Goal: Task Accomplishment & Management: Complete application form

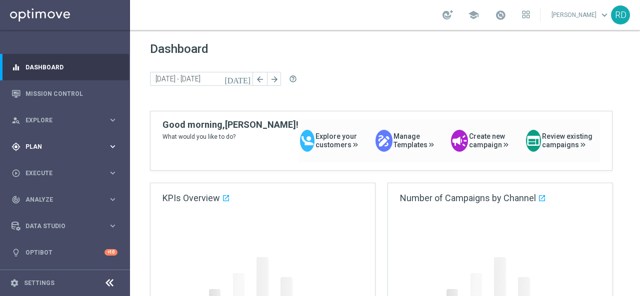
click at [43, 146] on span "Plan" at bounding box center [66, 147] width 82 height 6
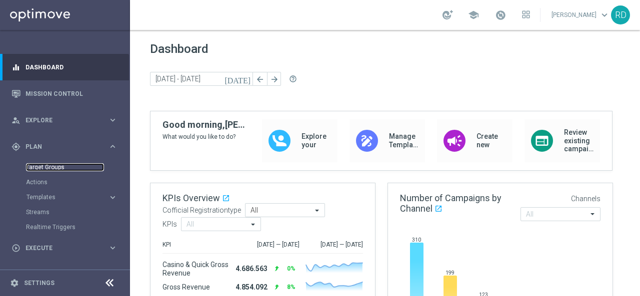
click at [45, 167] on link "Target Groups" at bounding box center [65, 167] width 78 height 8
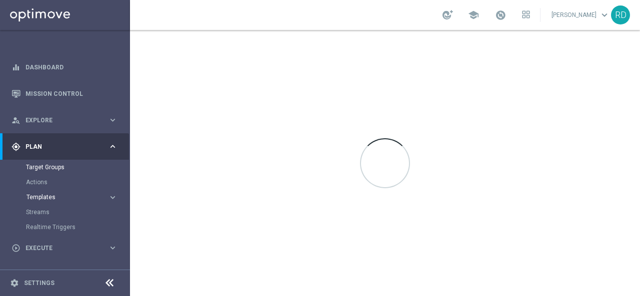
click at [41, 194] on span "Templates" at bounding box center [61, 197] width 71 height 6
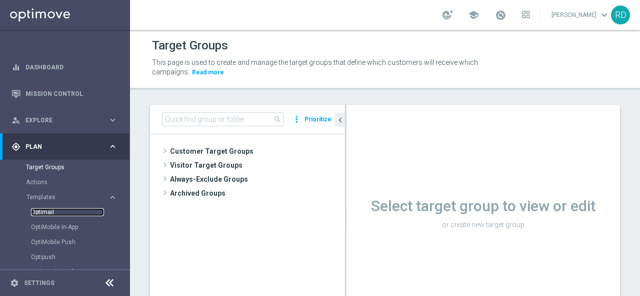
click at [40, 213] on link "Optimail" at bounding box center [67, 212] width 73 height 8
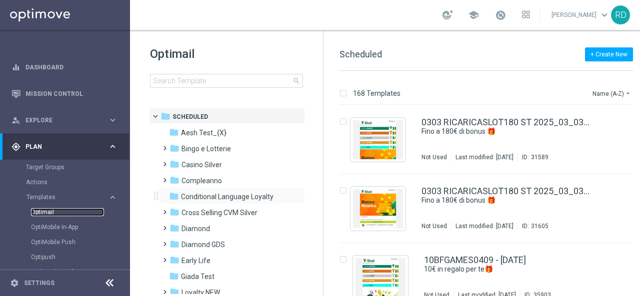
scroll to position [100, 0]
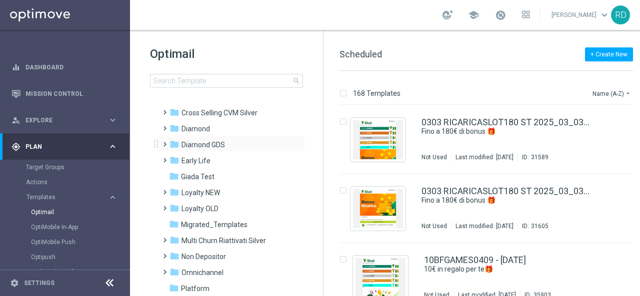
click at [163, 142] on span at bounding box center [162, 140] width 4 height 4
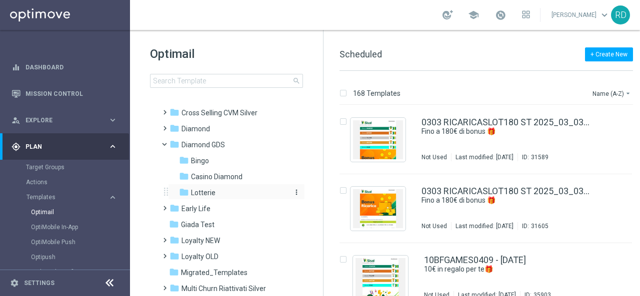
click at [201, 187] on div "folder Lotterie" at bounding box center [232, 192] width 106 height 11
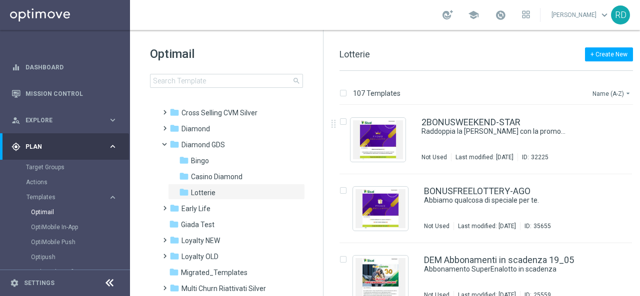
click at [596, 90] on button "Name (A-Z) arrow_drop_down" at bounding box center [611, 93] width 41 height 12
click at [582, 135] on span "Date Modified (Newest)" at bounding box center [594, 137] width 67 height 7
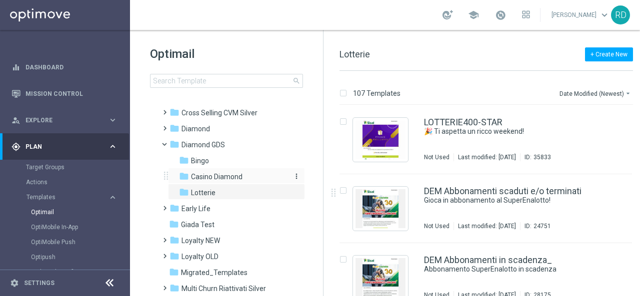
click at [223, 178] on span "Casino Diamond" at bounding box center [216, 176] width 51 height 9
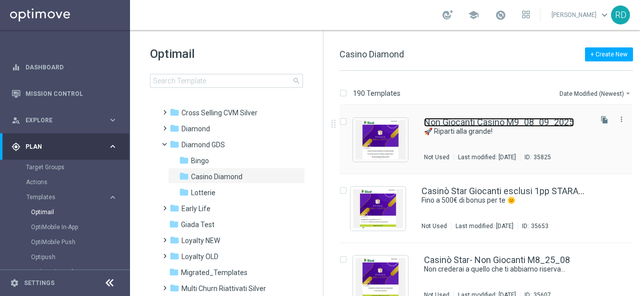
click at [486, 122] on link "Non Giocanti Casinò M9_08_09_2025" at bounding box center [499, 122] width 150 height 9
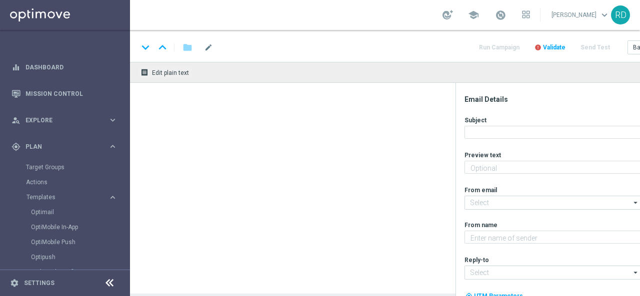
type textarea "Un doppio bonus ti aspetta! 🤩"
type input "[EMAIL_ADDRESS][DOMAIN_NAME]"
type textarea "Sisal Vip"
type input "[EMAIL_ADDRESS][DOMAIN_NAME]"
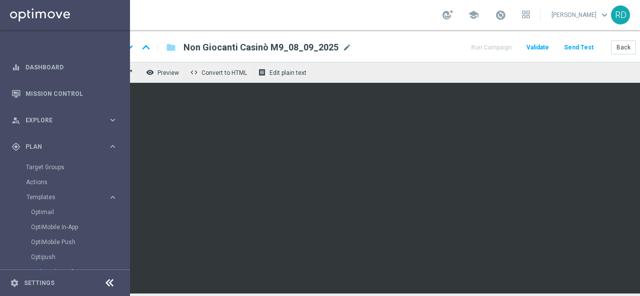
scroll to position [0, 62]
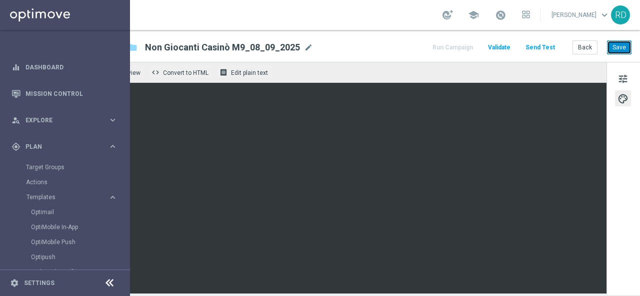
click at [612, 45] on button "Save" at bounding box center [619, 47] width 24 height 14
click at [530, 47] on button "Send Test" at bounding box center [540, 47] width 32 height 13
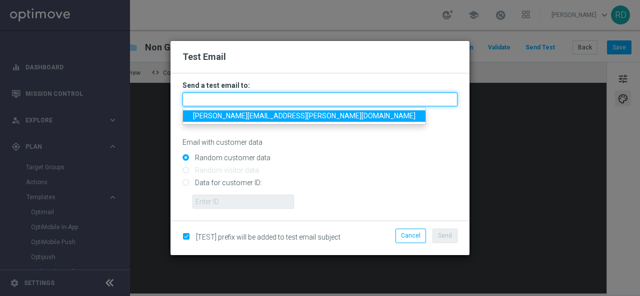
click at [316, 99] on input "text" at bounding box center [319, 99] width 275 height 14
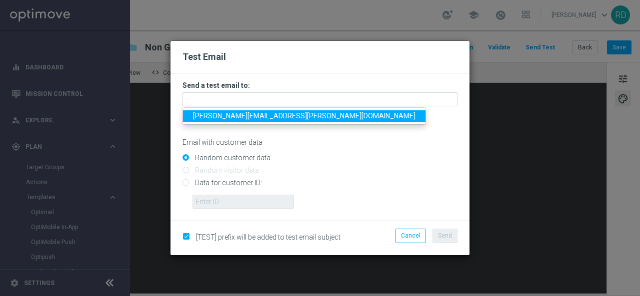
click at [274, 115] on span "[PERSON_NAME][EMAIL_ADDRESS][PERSON_NAME][DOMAIN_NAME]" at bounding box center [304, 116] width 222 height 8
type input "[PERSON_NAME][EMAIL_ADDRESS][PERSON_NAME][DOMAIN_NAME]"
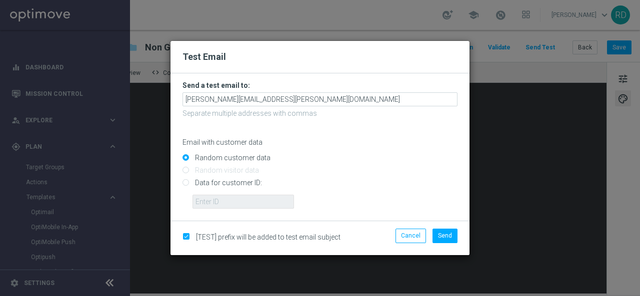
click at [379, 143] on p "Email with customer data" at bounding box center [319, 142] width 275 height 9
click at [444, 232] on span "Send" at bounding box center [445, 235] width 14 height 7
click at [446, 236] on span "Send" at bounding box center [445, 235] width 14 height 7
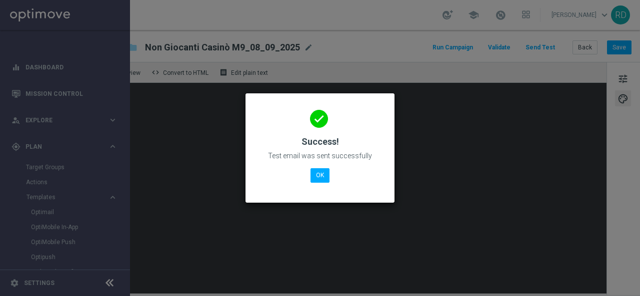
click at [310, 174] on div "done Success! Test email was sent successfully OK" at bounding box center [319, 146] width 125 height 87
click at [313, 175] on button "OK" at bounding box center [319, 175] width 19 height 14
click at [316, 175] on button "OK" at bounding box center [319, 175] width 19 height 14
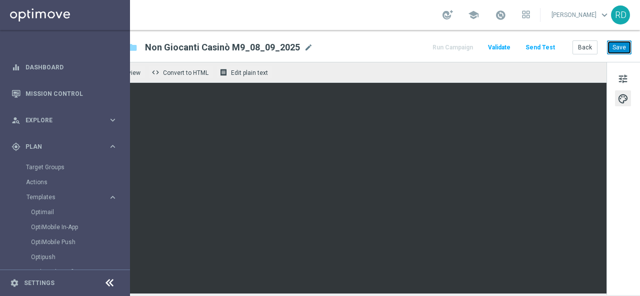
click at [617, 51] on button "Save" at bounding box center [619, 47] width 24 height 14
click at [455, 48] on button "Run Campaign" at bounding box center [452, 47] width 43 height 13
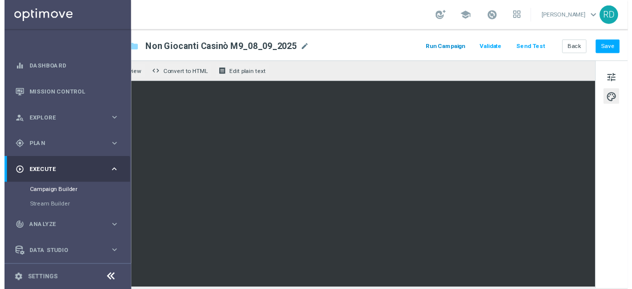
scroll to position [0, 0]
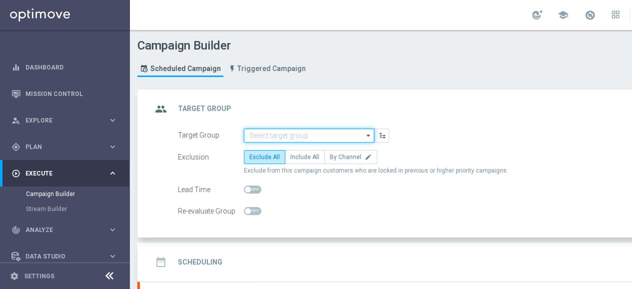
click at [295, 134] on input at bounding box center [309, 135] width 130 height 14
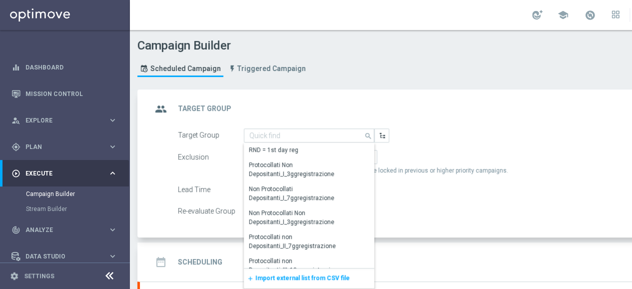
click at [257, 275] on span "Import external list from CSV file" at bounding box center [302, 277] width 94 height 7
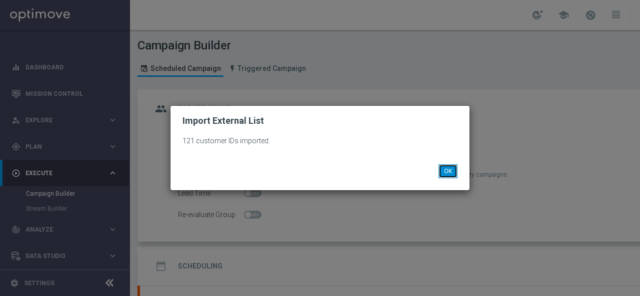
click at [444, 167] on button "OK" at bounding box center [447, 171] width 19 height 14
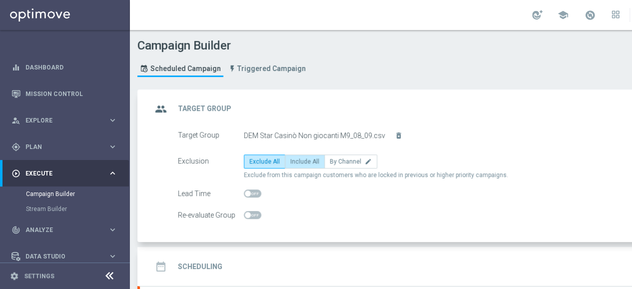
click at [311, 159] on span "Include All" at bounding box center [304, 161] width 29 height 7
click at [297, 160] on input "Include All" at bounding box center [293, 163] width 6 height 6
radio input "true"
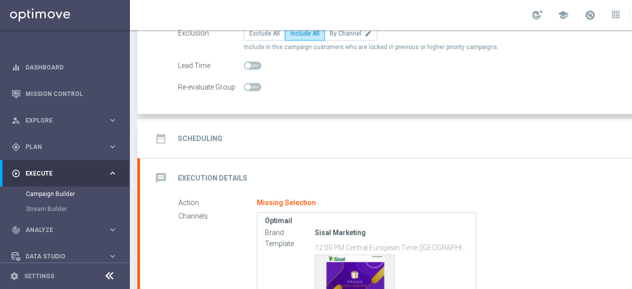
scroll to position [150, 0]
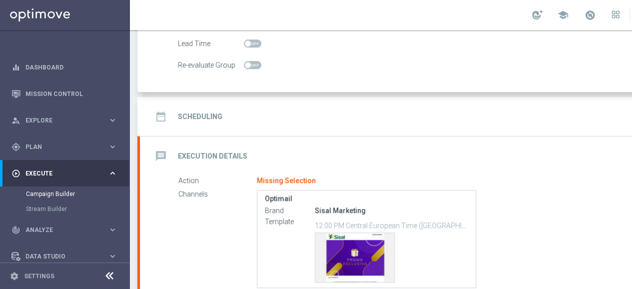
click at [208, 114] on h2 "Scheduling" at bounding box center [200, 116] width 44 height 9
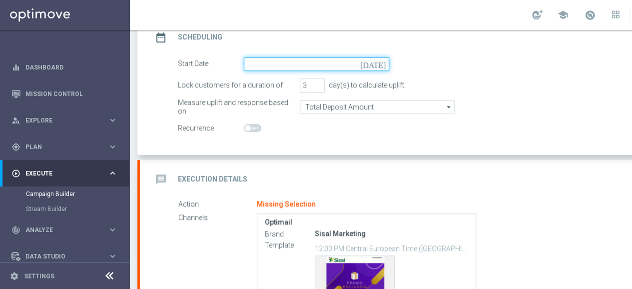
click at [263, 65] on input at bounding box center [316, 64] width 145 height 14
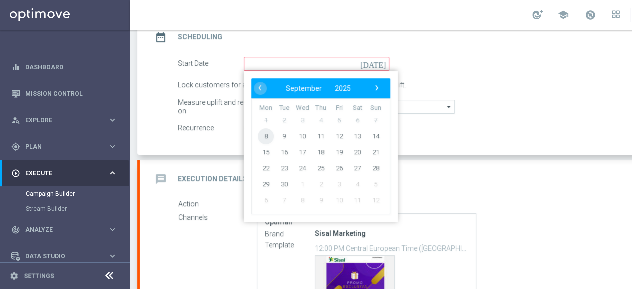
click at [266, 134] on span "8" at bounding box center [266, 136] width 16 height 16
type input "[DATE]"
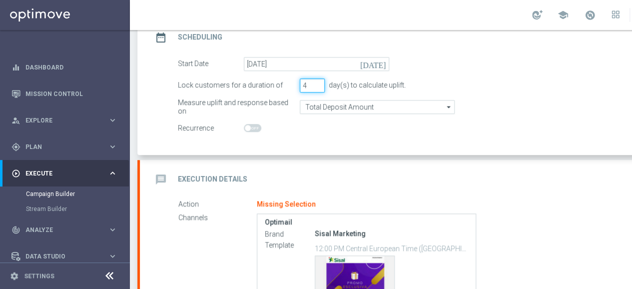
click at [319, 82] on input "4" at bounding box center [312, 85] width 25 height 14
type input "5"
click at [319, 82] on input "5" at bounding box center [312, 85] width 25 height 14
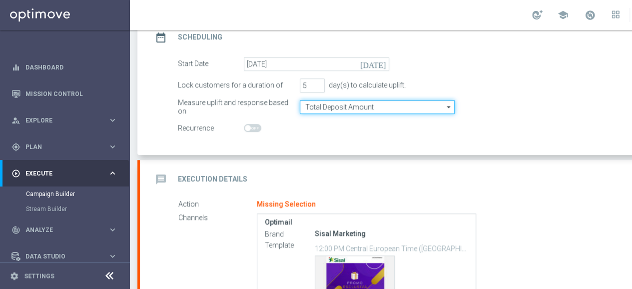
click at [319, 107] on input "Total Deposit Amount" at bounding box center [377, 107] width 155 height 14
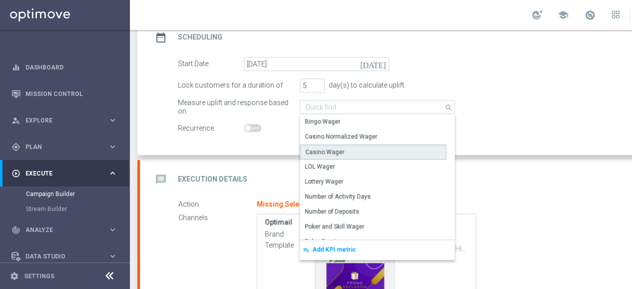
click at [342, 146] on div "Casino Wager" at bounding box center [373, 151] width 146 height 15
type input "Casino Wager"
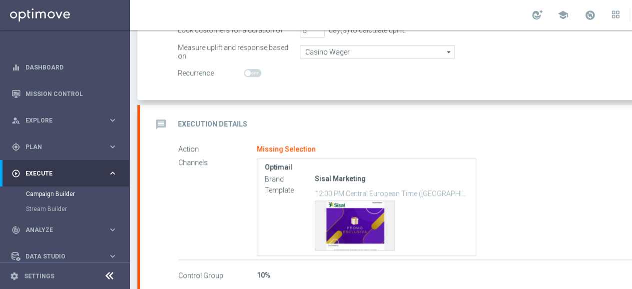
scroll to position [250, 0]
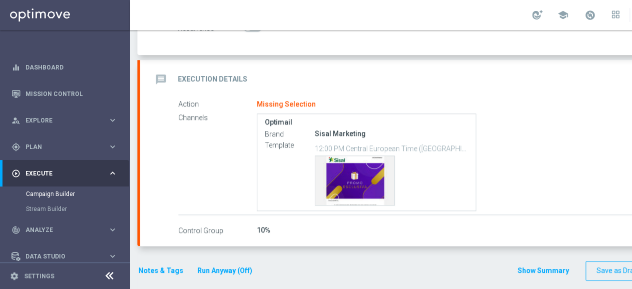
click at [165, 81] on icon "message" at bounding box center [161, 79] width 18 height 18
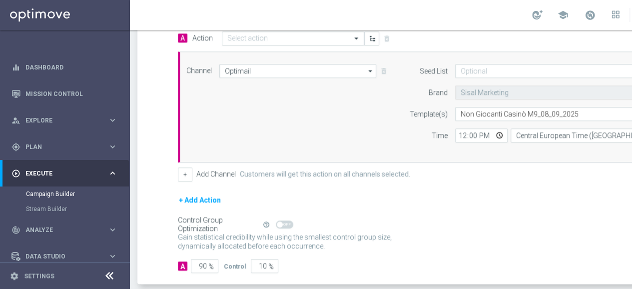
scroll to position [242, 0]
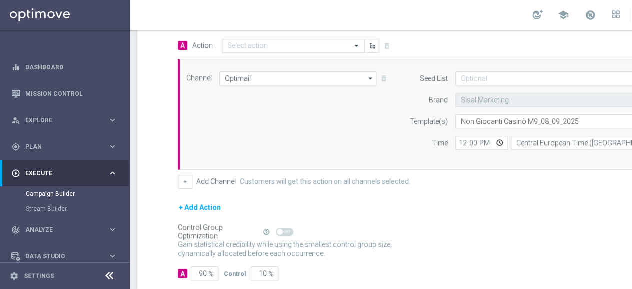
click at [243, 39] on div "Select action" at bounding box center [293, 46] width 142 height 14
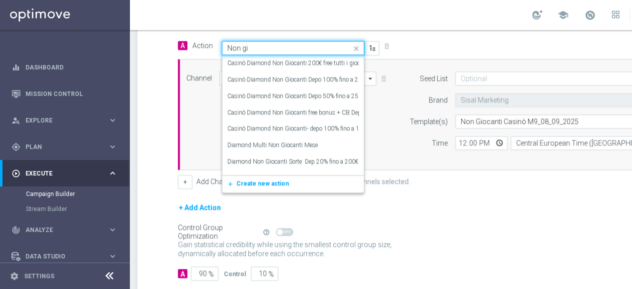
type input "Non gio"
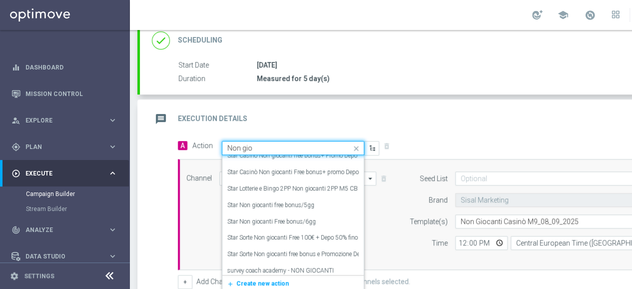
scroll to position [210, 0]
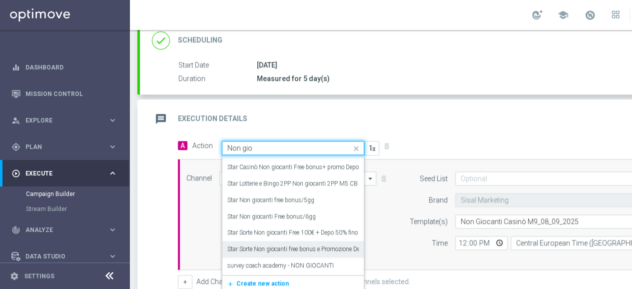
click at [324, 249] on label "Star Sorte Non giocanti free bonus e Promozione Deposito 100% fino a 100€" at bounding box center [324, 249] width 195 height 8
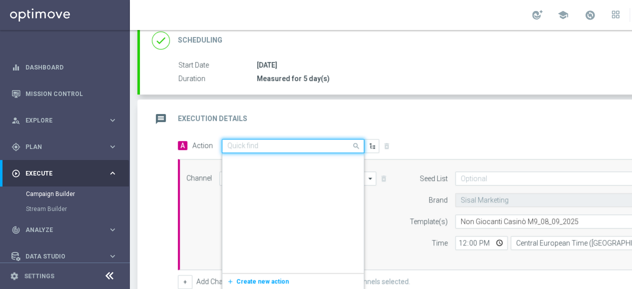
click at [320, 142] on input "text" at bounding box center [282, 146] width 111 height 8
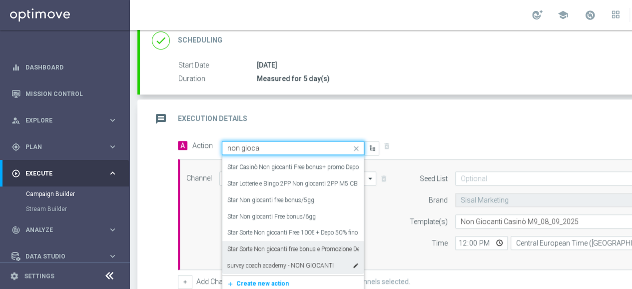
scroll to position [193, 0]
type input "non giocanti"
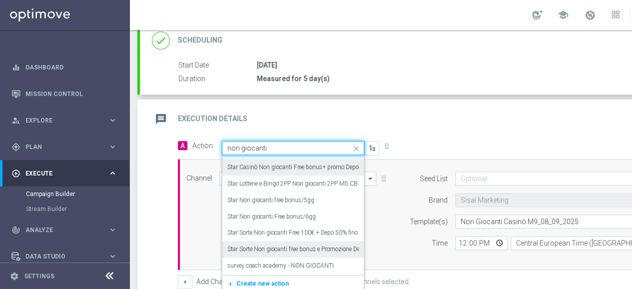
click at [322, 165] on label "Star Casinò Non giocanti Free bonus+ promo Depo/5gg e 3gg" at bounding box center [307, 167] width 160 height 8
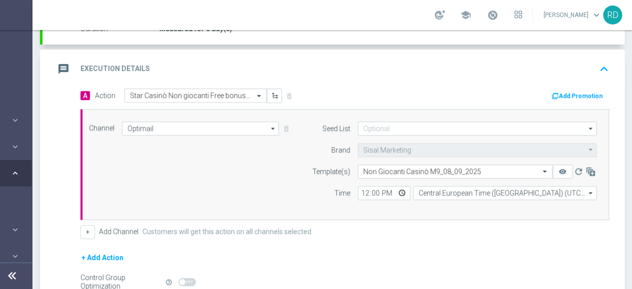
scroll to position [0, 105]
click at [370, 191] on input "12:00" at bounding box center [384, 193] width 52 height 14
type input "12:30"
drag, startPoint x: 390, startPoint y: 224, endPoint x: 418, endPoint y: 204, distance: 34.4
click at [390, 225] on div "+ Add Channel Customers will get this action on all channels selected." at bounding box center [344, 232] width 529 height 14
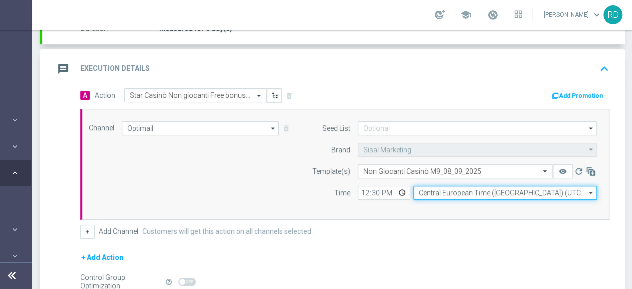
click at [423, 193] on input "Central European Time ([GEOGRAPHIC_DATA]) (UTC +02:00)" at bounding box center [504, 193] width 183 height 14
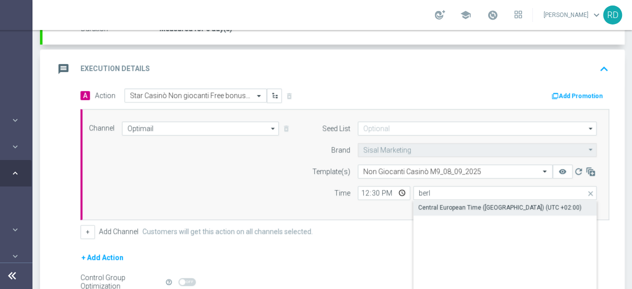
click at [428, 203] on div "Central European Time ([GEOGRAPHIC_DATA]) (UTC +02:00)" at bounding box center [499, 207] width 163 height 9
type input "Central European Time ([GEOGRAPHIC_DATA]) (UTC +02:00)"
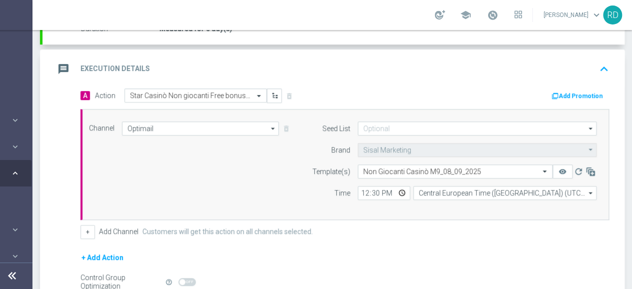
click at [212, 182] on div "Channel Optimail Optimail arrow_drop_down Drag here to set row groups Drag here…" at bounding box center [342, 164] width 523 height 86
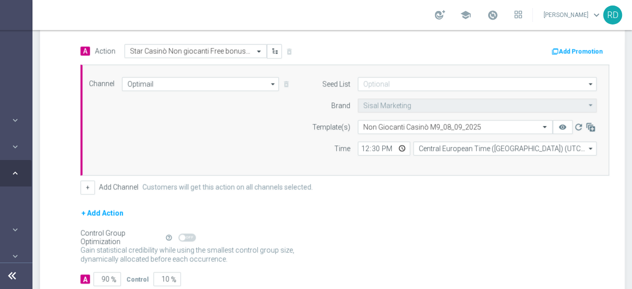
scroll to position [289, 0]
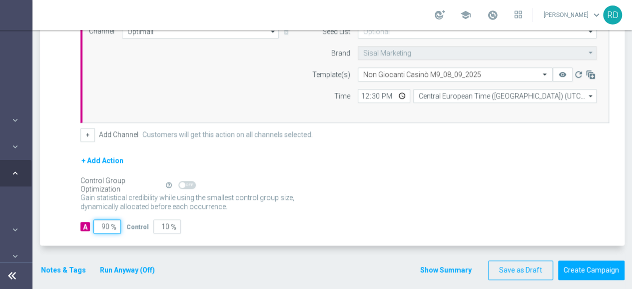
click at [95, 226] on input "90" at bounding box center [106, 226] width 27 height 14
type input "1"
type input "99"
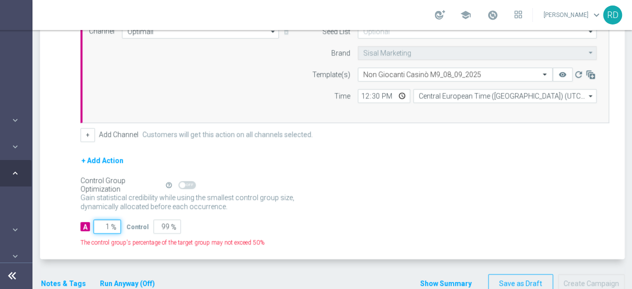
type input "10"
type input "90"
type input "100"
type input "0"
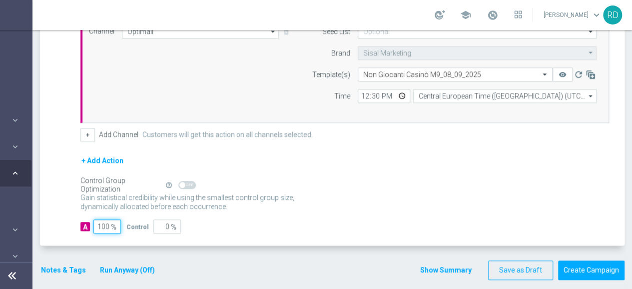
type input "100"
click at [301, 192] on div "Gain statistical credibility while using the smallest control group size, dynam…" at bounding box center [344, 202] width 529 height 24
click at [53, 270] on button "Notes & Tags" at bounding box center [63, 270] width 47 height 12
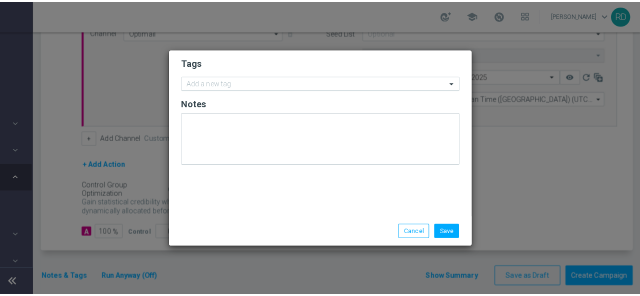
scroll to position [0, 97]
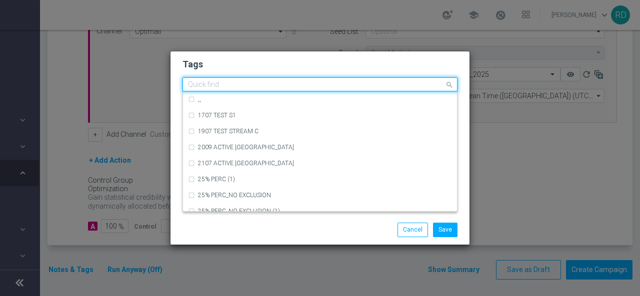
click at [208, 88] on input "text" at bounding box center [316, 85] width 256 height 8
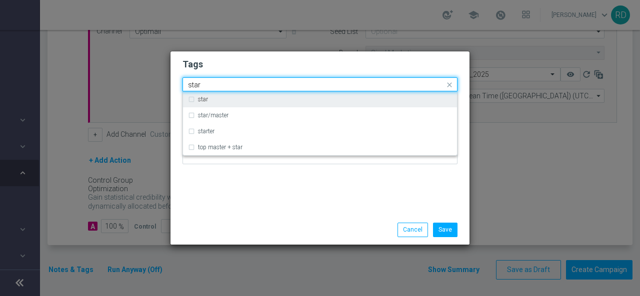
click at [210, 96] on div "star" at bounding box center [320, 99] width 264 height 16
type input "star"
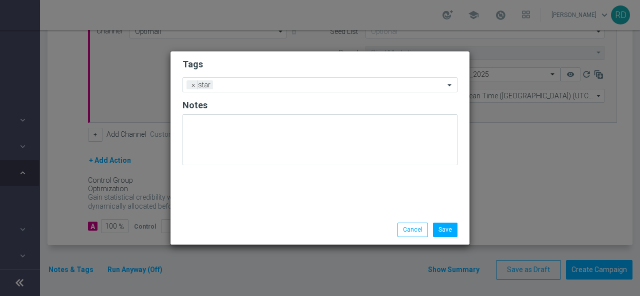
click at [228, 176] on div "Tags Add a new tag × star Notes" at bounding box center [319, 133] width 299 height 164
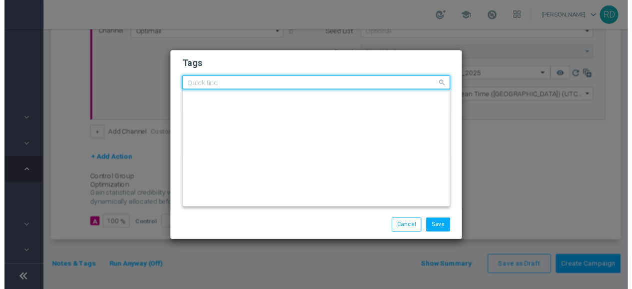
scroll to position [0, 0]
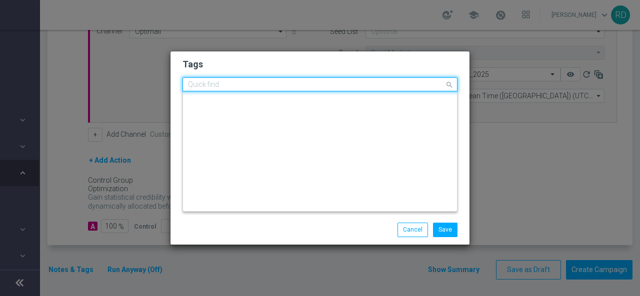
click at [257, 85] on input "text" at bounding box center [316, 85] width 256 height 8
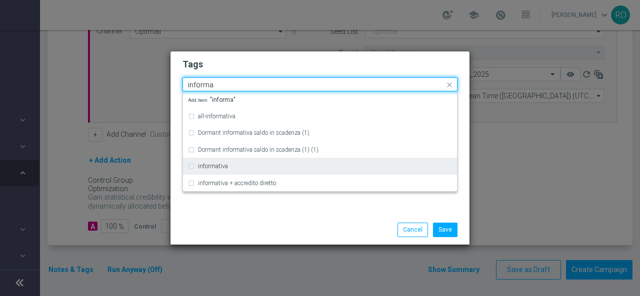
click at [242, 162] on div "informativa" at bounding box center [320, 166] width 264 height 16
type input "informa"
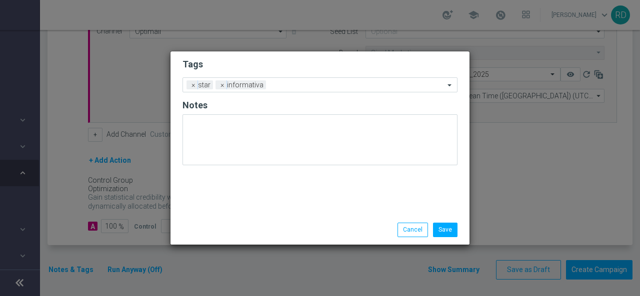
click at [228, 236] on div "Save Cancel" at bounding box center [320, 230] width 290 height 14
click at [447, 232] on button "Save" at bounding box center [445, 230] width 24 height 14
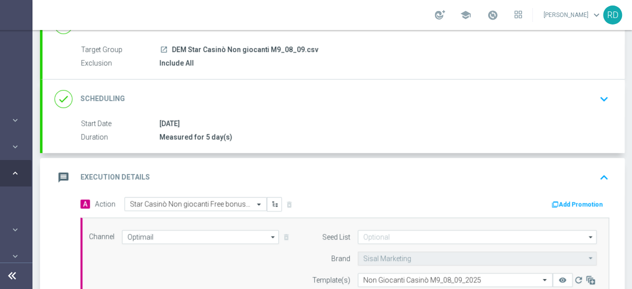
scroll to position [100, 0]
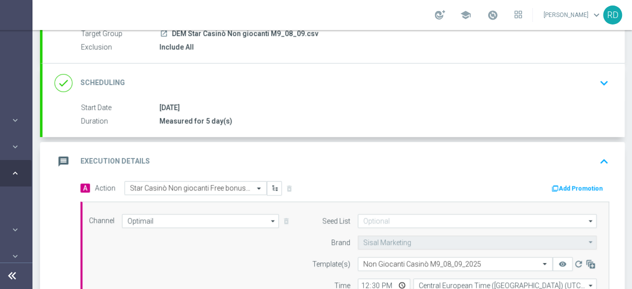
click at [71, 161] on icon "message" at bounding box center [63, 161] width 18 height 18
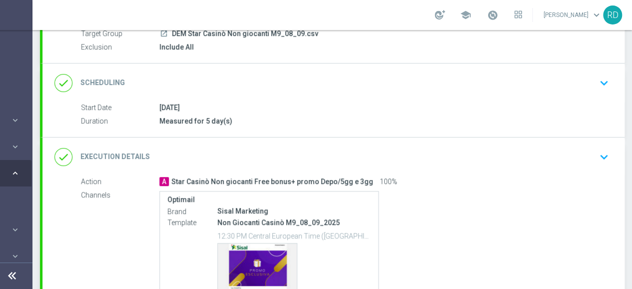
scroll to position [150, 0]
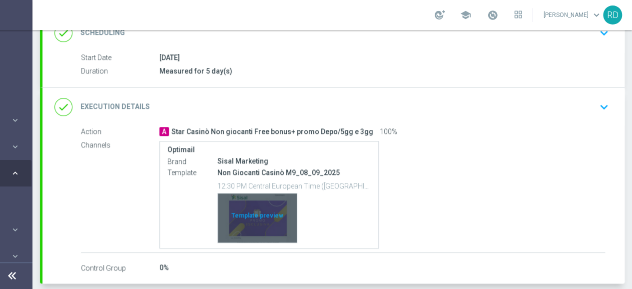
click at [268, 206] on div "Template preview" at bounding box center [257, 217] width 79 height 49
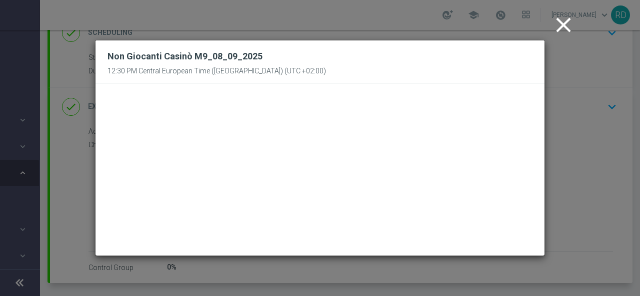
click at [559, 25] on icon "close" at bounding box center [563, 24] width 25 height 25
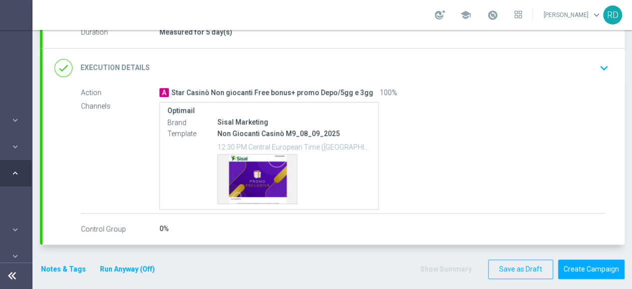
scroll to position [7, 97]
click at [71, 263] on button "Notes & Tags" at bounding box center [63, 269] width 47 height 12
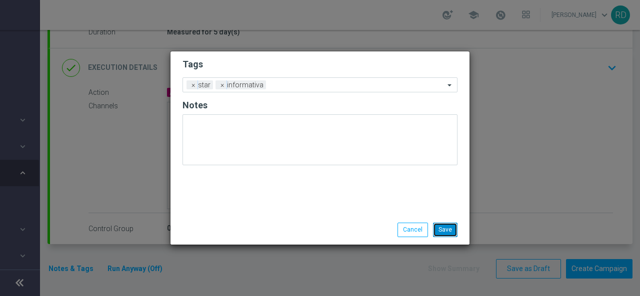
click at [441, 230] on button "Save" at bounding box center [445, 230] width 24 height 14
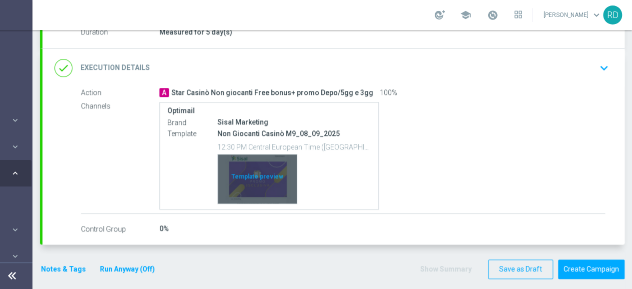
click at [273, 182] on div "Template preview" at bounding box center [257, 178] width 79 height 49
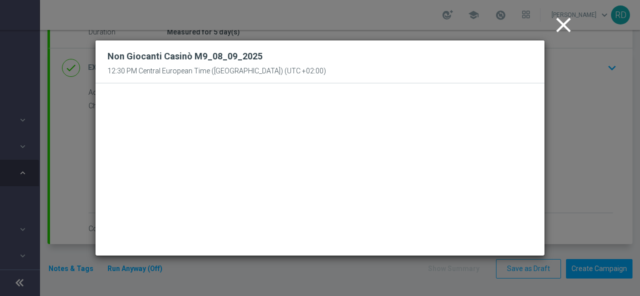
click at [562, 24] on icon "close" at bounding box center [563, 24] width 25 height 25
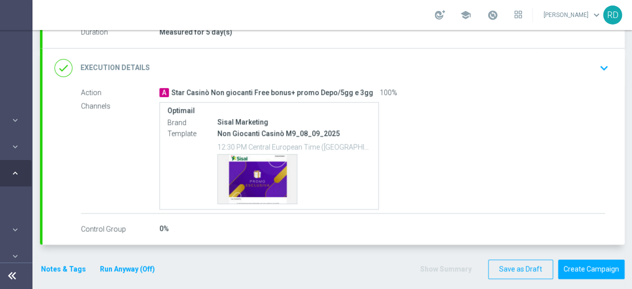
scroll to position [7, 97]
click at [65, 263] on button "Notes & Tags" at bounding box center [63, 269] width 47 height 12
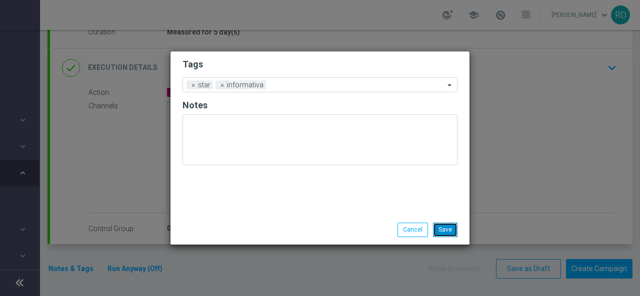
click at [441, 229] on button "Save" at bounding box center [445, 230] width 24 height 14
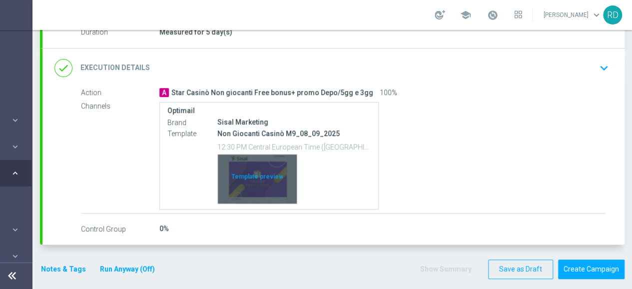
click at [268, 177] on div "Template preview" at bounding box center [257, 178] width 79 height 49
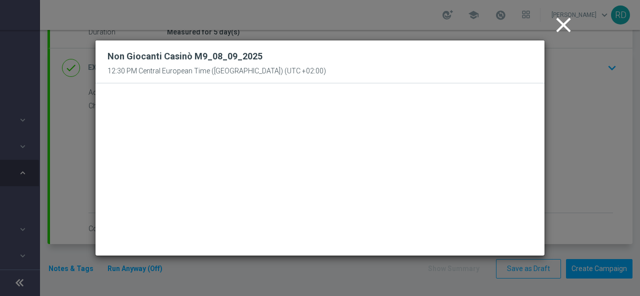
click at [558, 24] on icon "close" at bounding box center [563, 24] width 25 height 25
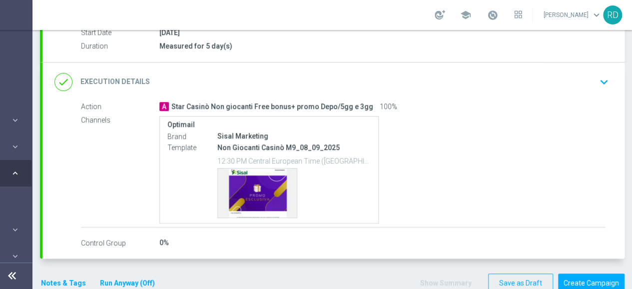
scroll to position [189, 0]
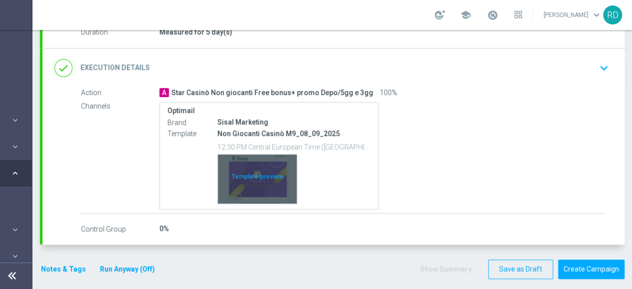
click at [261, 177] on div "Template preview" at bounding box center [257, 178] width 79 height 49
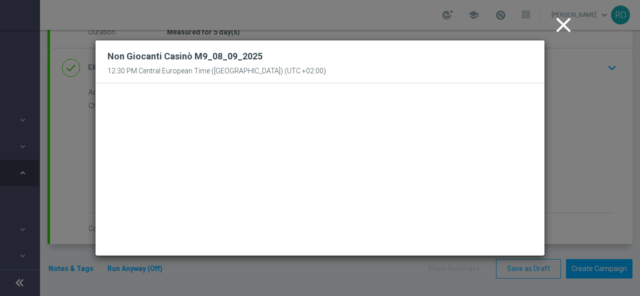
click at [567, 24] on icon "close" at bounding box center [563, 24] width 25 height 25
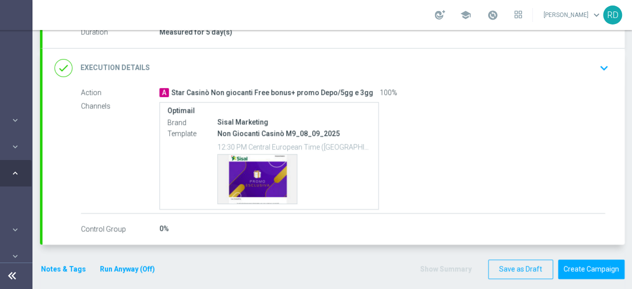
click at [65, 269] on button "Notes & Tags" at bounding box center [63, 269] width 47 height 12
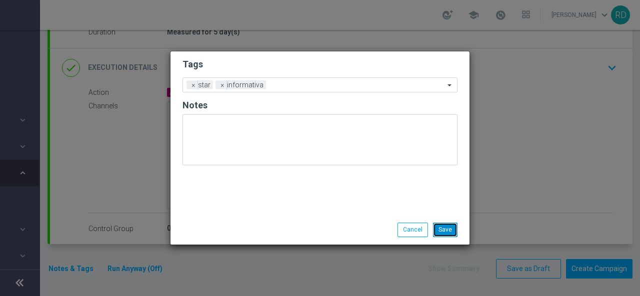
click at [445, 226] on button "Save" at bounding box center [445, 230] width 24 height 14
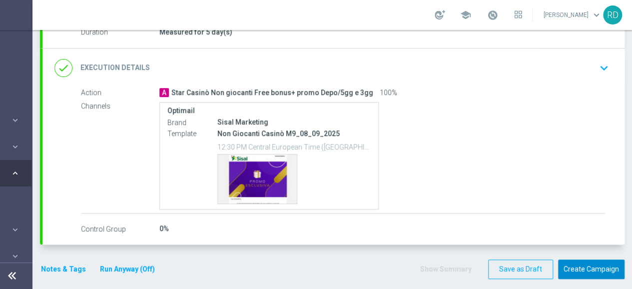
click at [595, 266] on button "Create Campaign" at bounding box center [591, 268] width 66 height 19
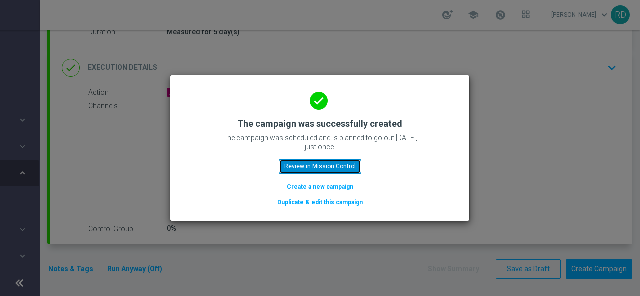
click at [344, 164] on button "Review in Mission Control" at bounding box center [320, 166] width 82 height 14
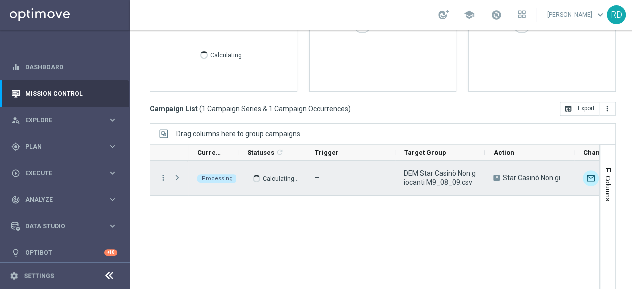
scroll to position [222, 0]
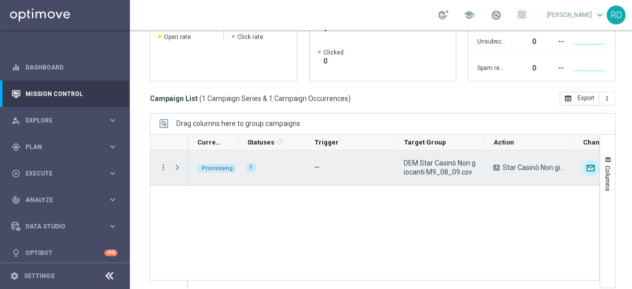
click at [175, 166] on span "Press SPACE to select this row." at bounding box center [177, 167] width 9 height 8
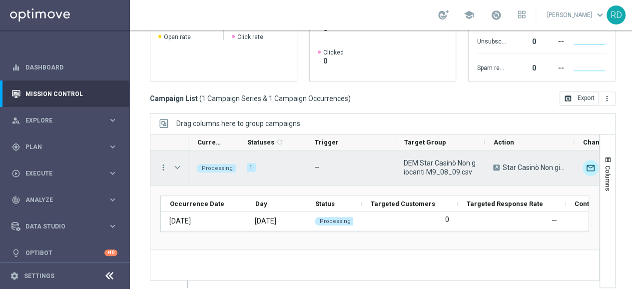
click at [175, 166] on span "Press SPACE to select this row." at bounding box center [177, 167] width 9 height 8
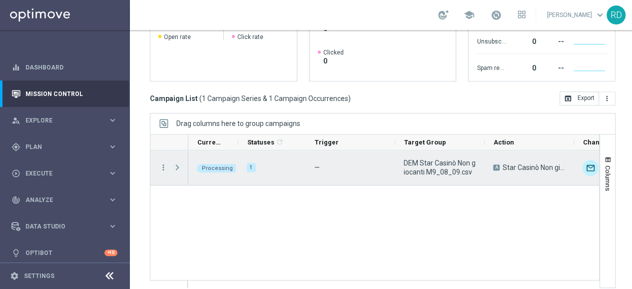
click at [175, 165] on span "Press SPACE to select this row." at bounding box center [177, 167] width 9 height 8
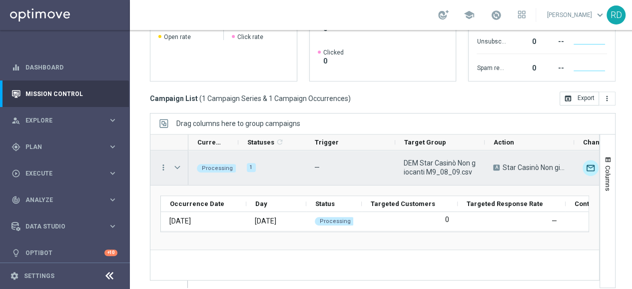
click at [175, 165] on span "Press SPACE to select this row." at bounding box center [177, 167] width 9 height 8
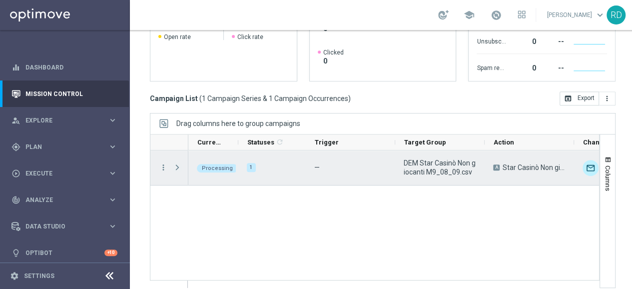
click at [175, 165] on span "Press SPACE to select this row." at bounding box center [177, 167] width 9 height 8
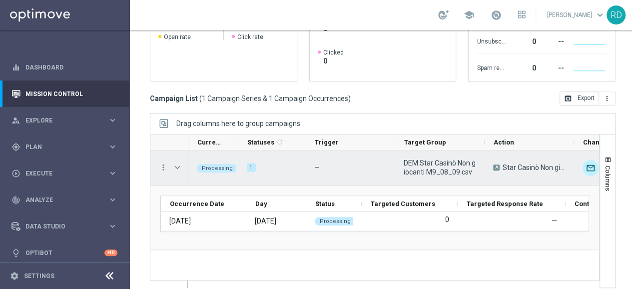
click at [175, 165] on span "Press SPACE to select this row." at bounding box center [177, 167] width 9 height 8
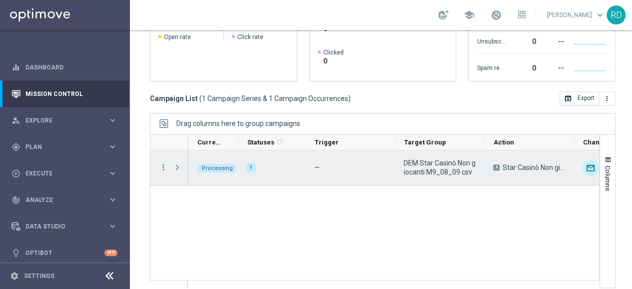
click at [177, 164] on span "Press SPACE to select this row." at bounding box center [177, 167] width 9 height 8
